Goal: Complete application form

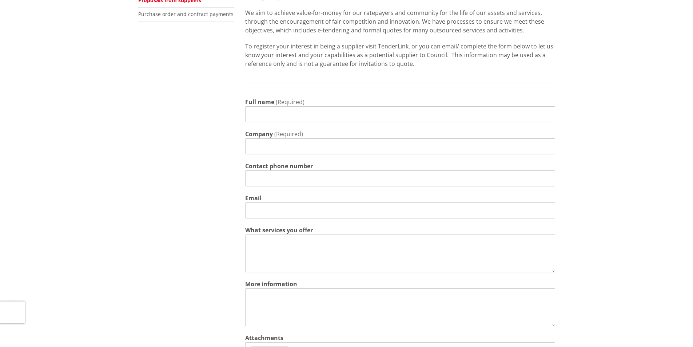
scroll to position [182, 0]
click at [285, 111] on input "Full name" at bounding box center [400, 114] width 310 height 16
type input "[PERSON_NAME]"
type input "d"
type input "Dynamite Promotions"
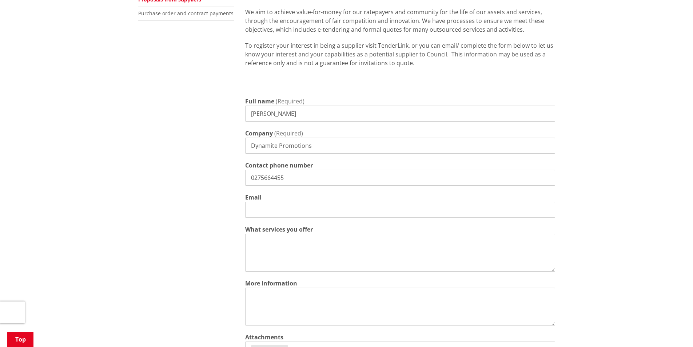
type input "0275664455"
type input "a"
type input "i"
type input "[EMAIL_ADDRESS][DOMAIN_NAME]"
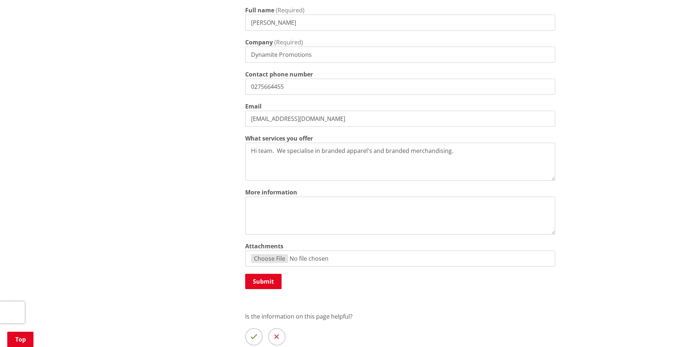
scroll to position [291, 0]
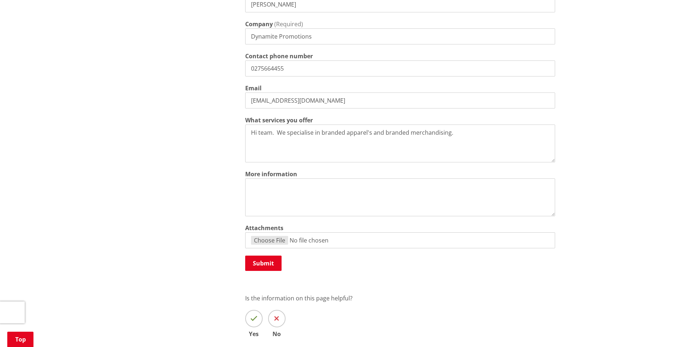
type textarea "Hi team. We specialise in branded apparel's and branded merchandising."
click at [276, 191] on textarea "More information" at bounding box center [400, 197] width 310 height 38
type textarea "W"
click at [331, 190] on textarea "More information" at bounding box center [400, 197] width 310 height 38
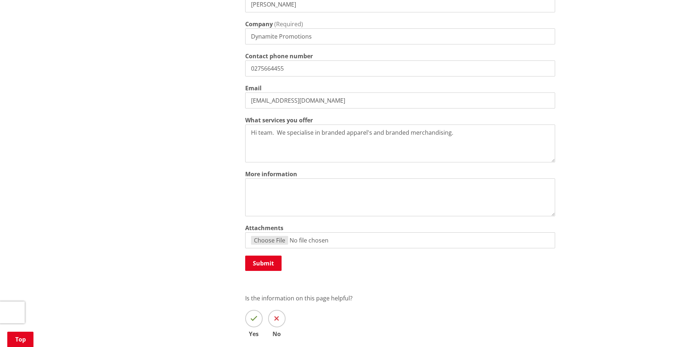
paste textarea "We’ve been operating for over six years and have recently expanded by opening a…"
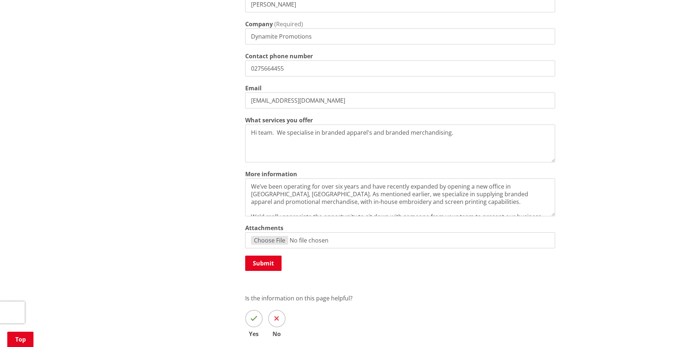
scroll to position [13, 0]
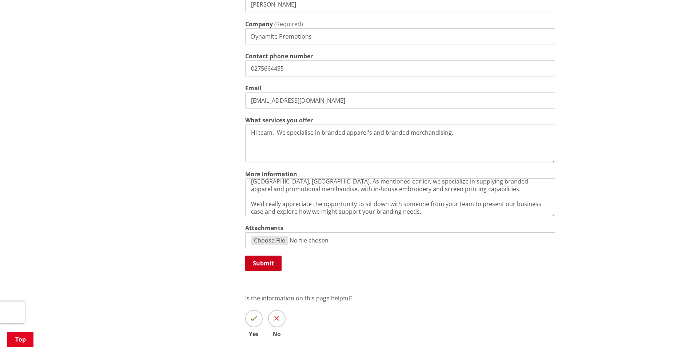
type textarea "We’ve been operating for over six years and have recently expanded by opening a…"
click at [270, 259] on button "Submit" at bounding box center [263, 263] width 36 height 15
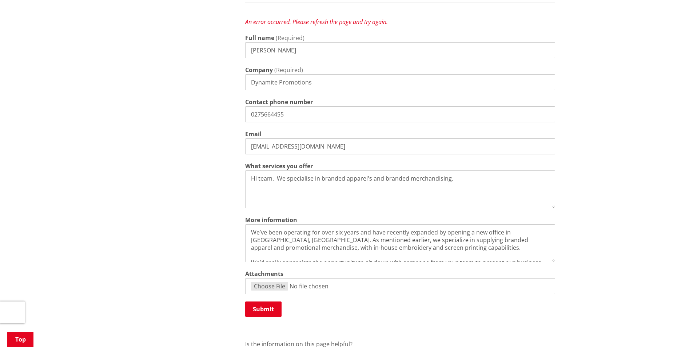
scroll to position [328, 0]
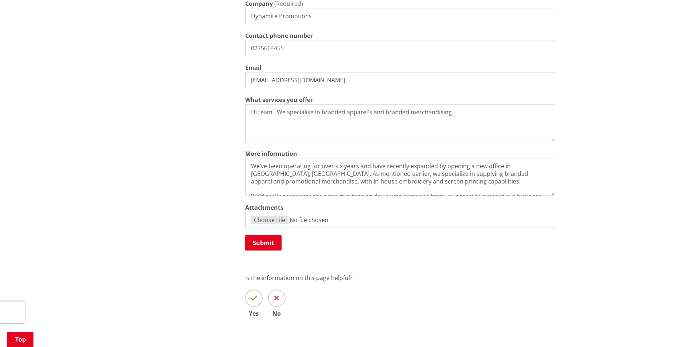
click at [309, 170] on textarea "We’ve been operating for over six years and have recently expanded by opening a…" at bounding box center [400, 177] width 310 height 38
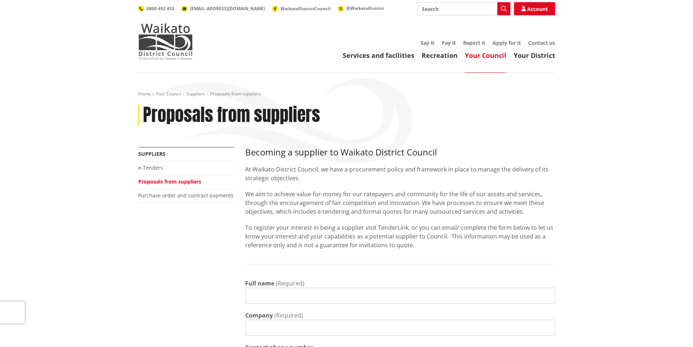
click at [320, 295] on input "Full name" at bounding box center [400, 296] width 310 height 16
type input "[PERSON_NAME]"
type input "Dynamite Promotions"
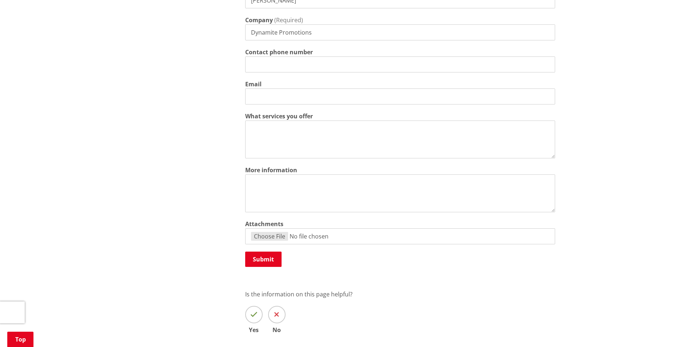
scroll to position [296, 0]
type input "0275664455"
type input "[EMAIL_ADDRESS][DOMAIN_NAME]"
click at [332, 184] on textarea "More information" at bounding box center [400, 193] width 310 height 38
paste textarea "We’ve been operating for over six years and have recently expanded by opening a…"
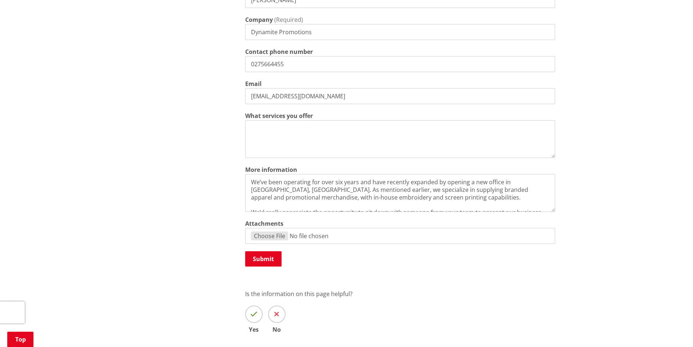
scroll to position [13, 0]
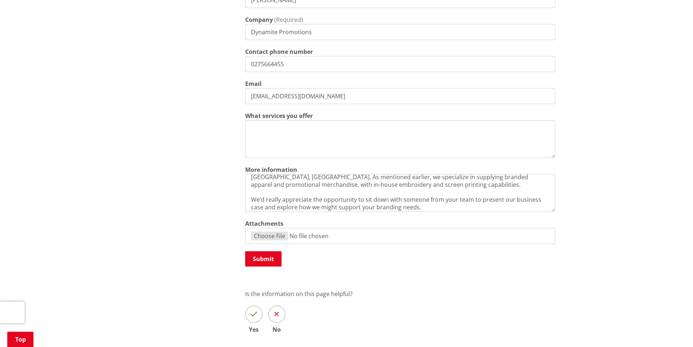
type textarea "We’ve been operating for over six years and have recently expanded by opening a…"
click at [276, 134] on textarea "What services you offer" at bounding box center [400, 139] width 310 height 38
type textarea "c"
type textarea "Branded apparel's and branded merchandise."
click at [266, 262] on button "Submit" at bounding box center [263, 258] width 36 height 15
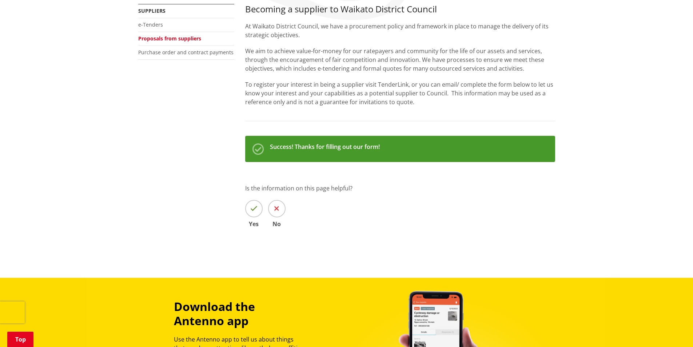
scroll to position [146, 0]
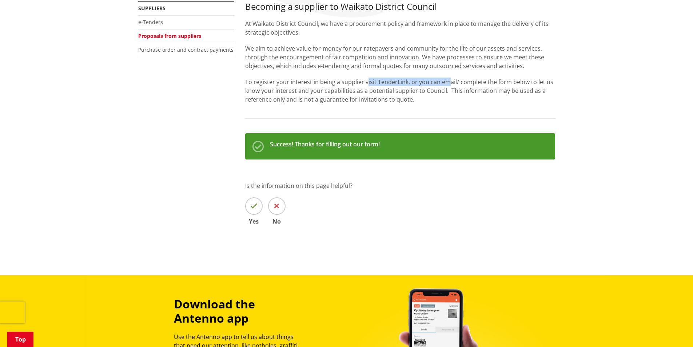
drag, startPoint x: 367, startPoint y: 81, endPoint x: 447, endPoint y: 82, distance: 80.1
click at [447, 82] on p "To register your interest in being a supplier visit TenderLink, or you can emai…" at bounding box center [400, 91] width 310 height 26
click at [516, 90] on p "To register your interest in being a supplier visit TenderLink, or you can emai…" at bounding box center [400, 91] width 310 height 26
